Goal: Task Accomplishment & Management: Use online tool/utility

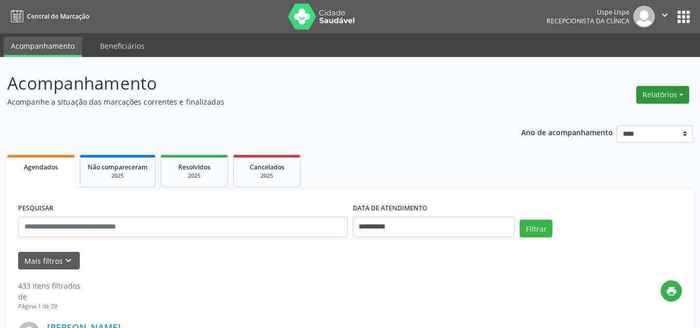
click at [684, 93] on button "Relatórios" at bounding box center [662, 95] width 53 height 18
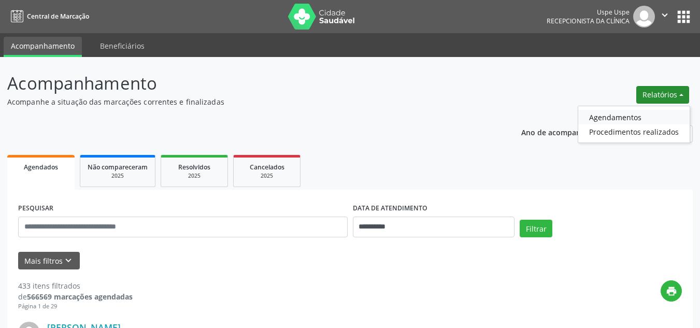
click at [632, 116] on link "Agendamentos" at bounding box center [633, 117] width 111 height 15
select select "*"
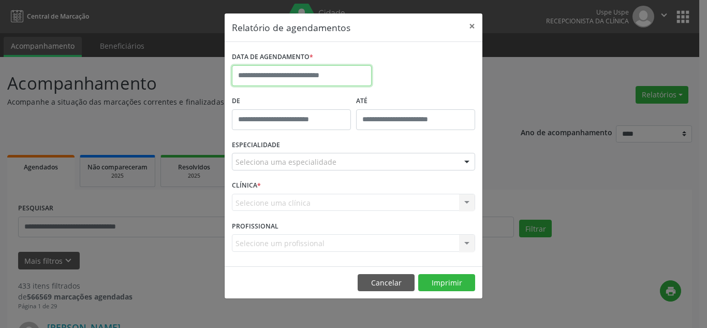
click at [267, 68] on input "text" at bounding box center [302, 75] width 140 height 21
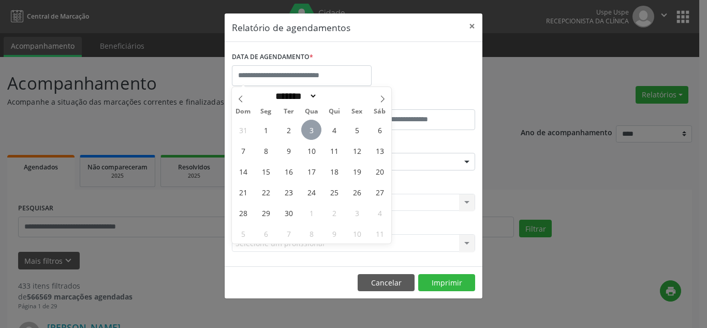
click at [312, 132] on span "3" at bounding box center [311, 130] width 20 height 20
type input "**********"
click at [312, 132] on span "3" at bounding box center [311, 130] width 20 height 20
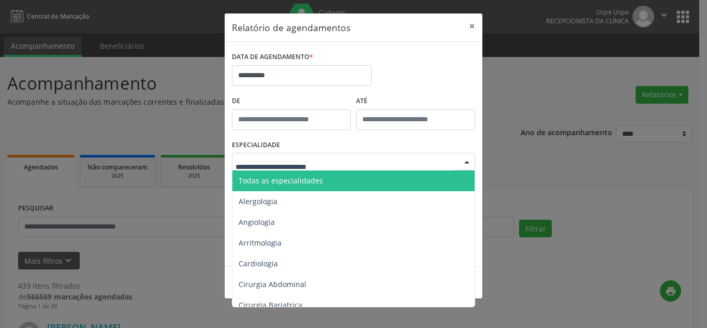
click at [259, 182] on span "Todas as especialidades" at bounding box center [281, 181] width 84 height 10
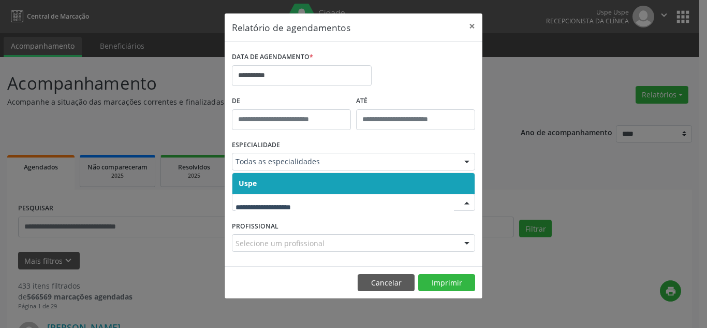
click at [270, 180] on span "Uspe" at bounding box center [354, 183] width 242 height 21
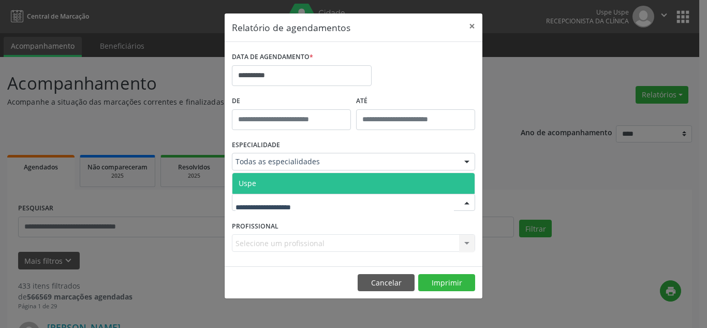
click at [264, 177] on span "Uspe" at bounding box center [354, 183] width 242 height 21
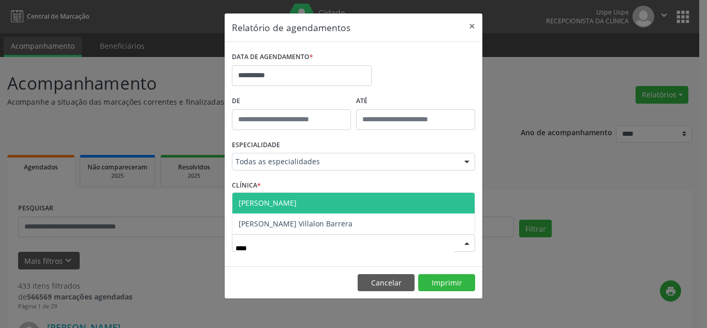
type input "*****"
click at [284, 198] on span "[PERSON_NAME]" at bounding box center [268, 203] width 58 height 10
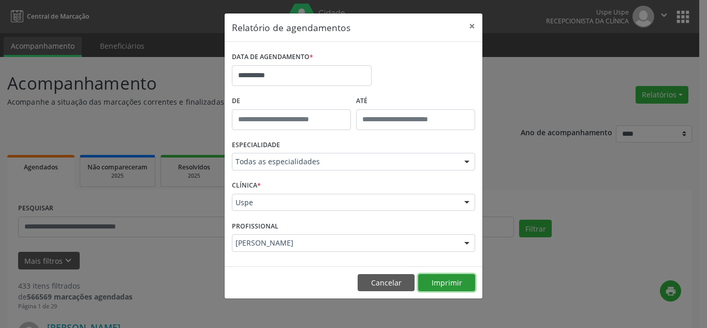
click at [445, 276] on button "Imprimir" at bounding box center [446, 283] width 57 height 18
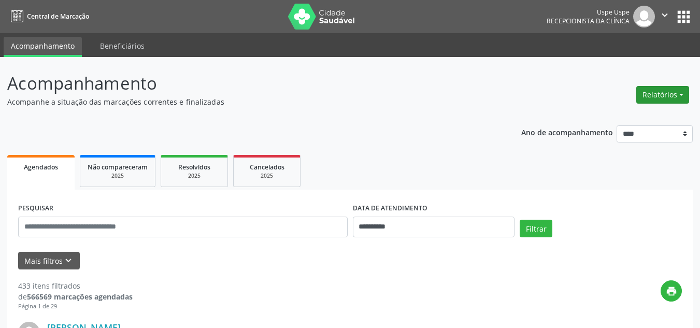
click at [682, 91] on button "Relatórios" at bounding box center [662, 95] width 53 height 18
click at [612, 116] on link "Agendamentos" at bounding box center [633, 117] width 111 height 15
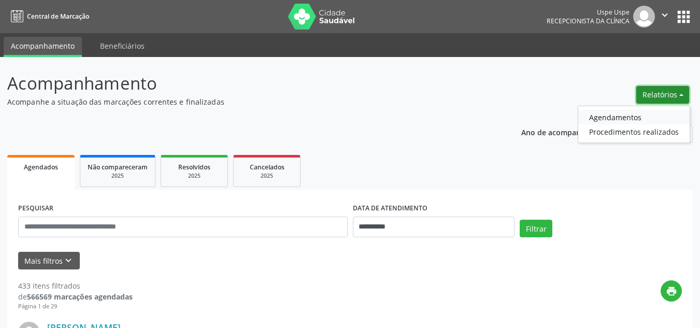
select select "*"
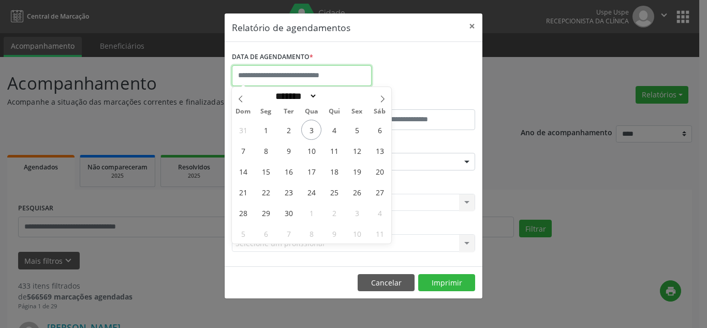
click at [267, 78] on input "text" at bounding box center [302, 75] width 140 height 21
click at [318, 131] on span "3" at bounding box center [311, 130] width 20 height 20
type input "**********"
click at [318, 131] on span "3" at bounding box center [311, 130] width 20 height 20
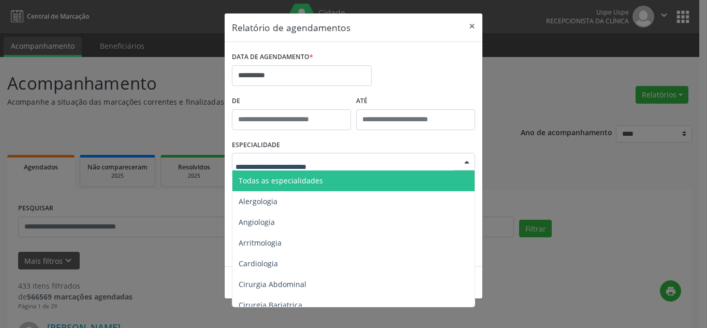
click at [267, 155] on div at bounding box center [353, 162] width 243 height 18
click at [263, 182] on span "Todas as especialidades" at bounding box center [281, 181] width 84 height 10
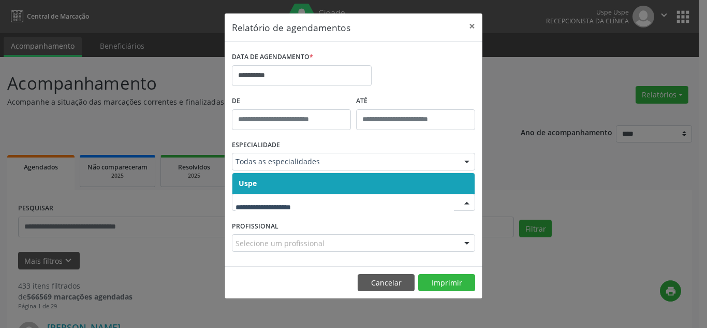
click at [262, 188] on span "Uspe" at bounding box center [354, 183] width 242 height 21
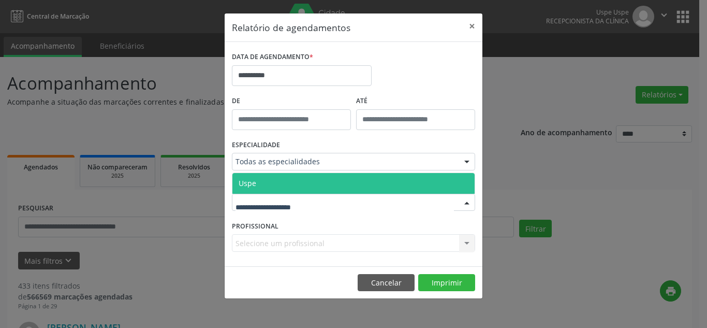
click at [273, 186] on span "Uspe" at bounding box center [354, 183] width 242 height 21
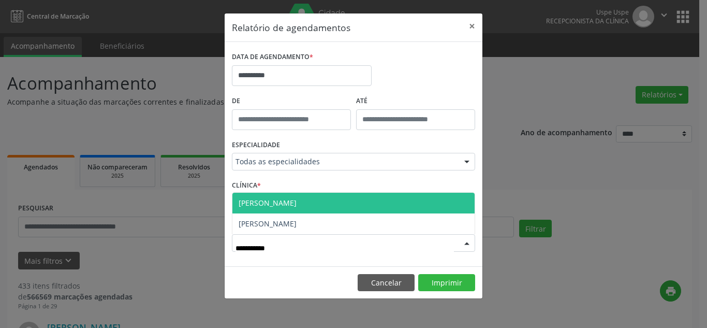
type input "**********"
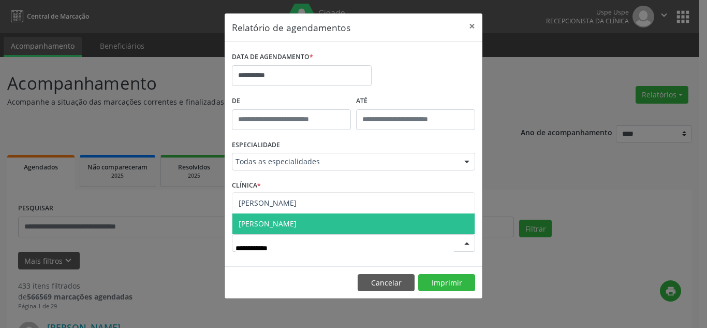
click at [270, 223] on span "[PERSON_NAME]" at bounding box center [268, 224] width 58 height 10
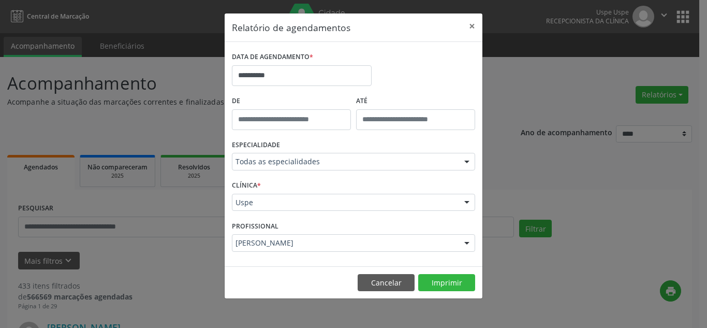
click at [270, 223] on div "PROFISSIONAL [PERSON_NAME] Todos os profissionais Aderaldo [PERSON_NAME] [PERSO…" at bounding box center [353, 238] width 249 height 40
click at [440, 283] on button "Imprimir" at bounding box center [446, 283] width 57 height 18
